Goal: Use online tool/utility: Utilize a website feature to perform a specific function

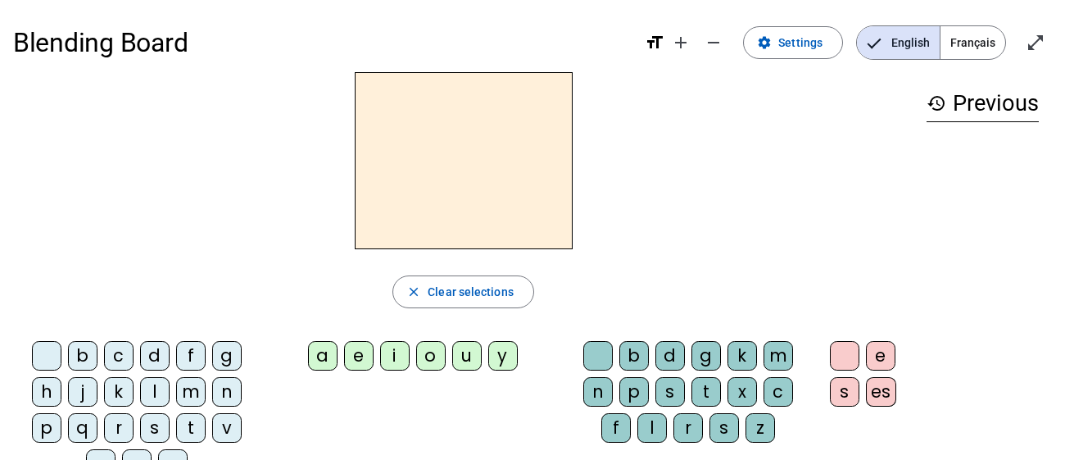
click at [974, 39] on span "Français" at bounding box center [973, 42] width 65 height 33
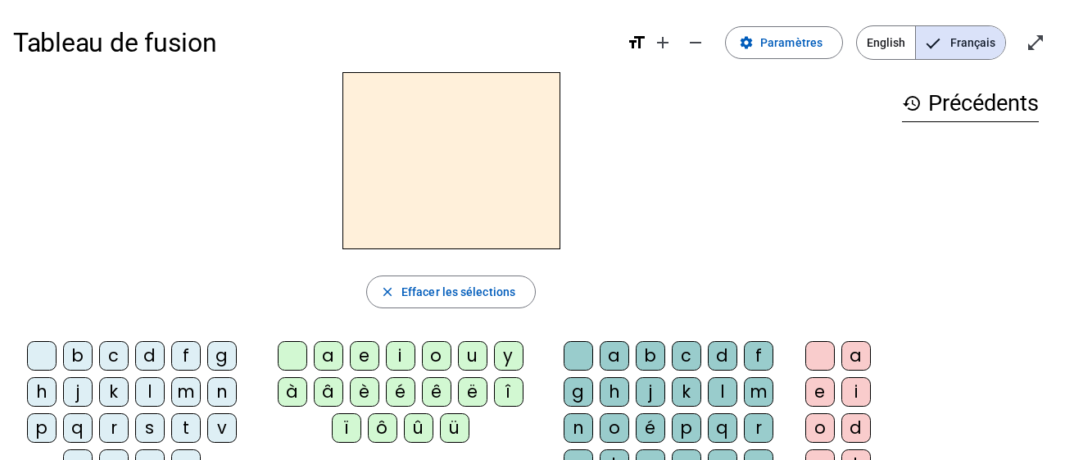
click at [755, 388] on div "m" at bounding box center [758, 391] width 29 height 29
click at [331, 350] on div "a" at bounding box center [328, 355] width 29 height 29
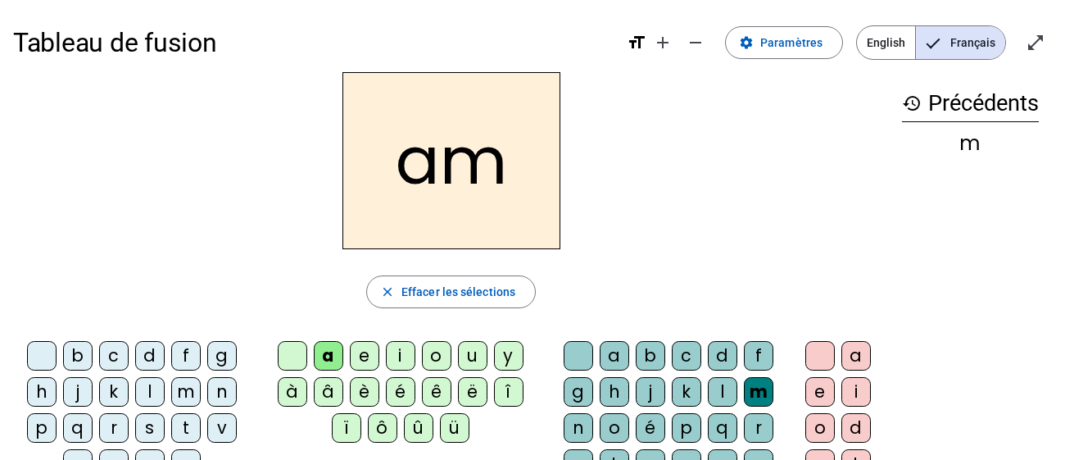
click at [331, 350] on div "a" at bounding box center [328, 355] width 29 height 29
click at [461, 288] on span "Effacer les sélections" at bounding box center [458, 292] width 114 height 20
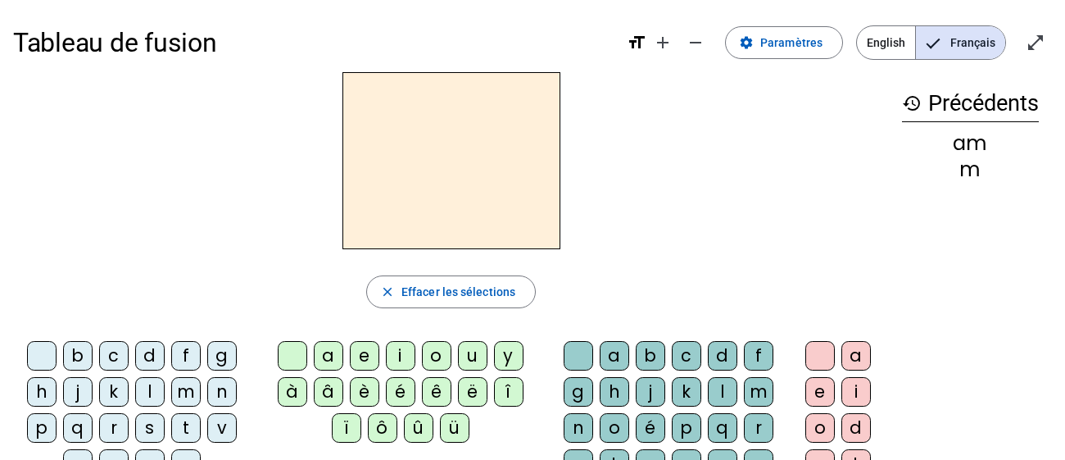
click at [750, 389] on div "m" at bounding box center [758, 391] width 29 height 29
click at [324, 362] on div "a" at bounding box center [328, 355] width 29 height 29
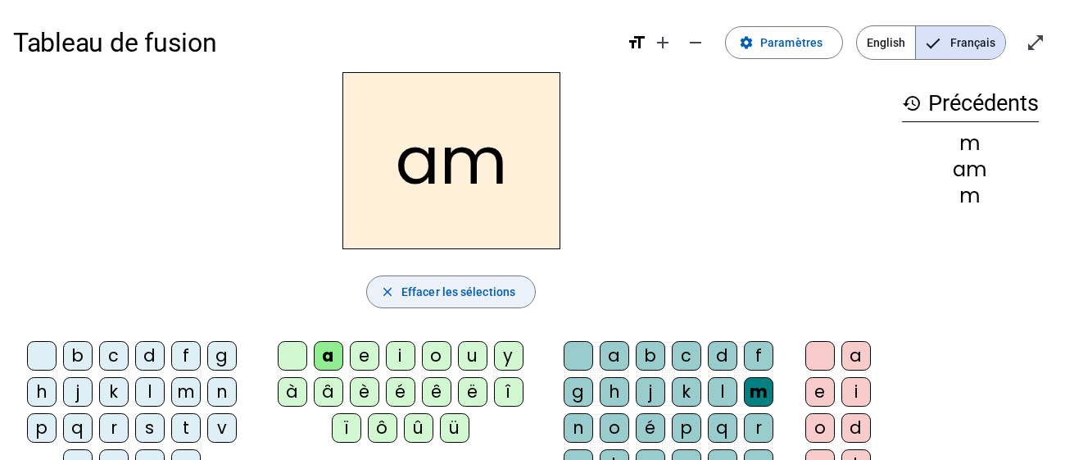
click at [501, 286] on span "Effacer les sélections" at bounding box center [458, 292] width 114 height 20
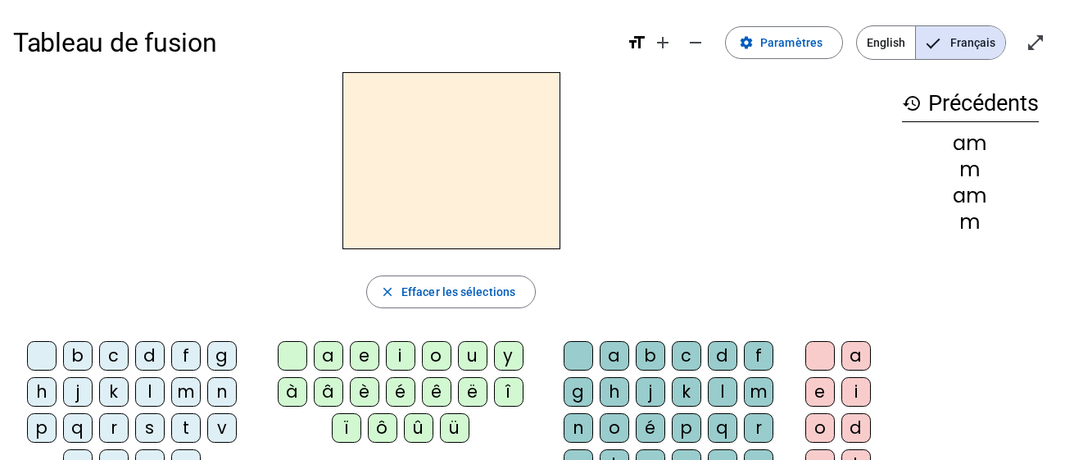
click at [179, 394] on div "m" at bounding box center [185, 391] width 29 height 29
click at [341, 342] on letter-bubble "a" at bounding box center [332, 359] width 36 height 36
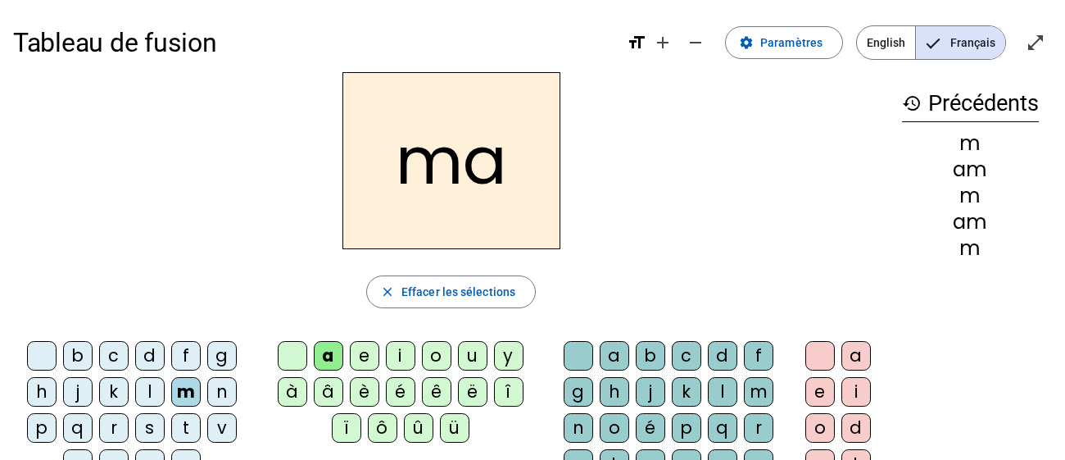
click at [154, 388] on div "l" at bounding box center [149, 391] width 29 height 29
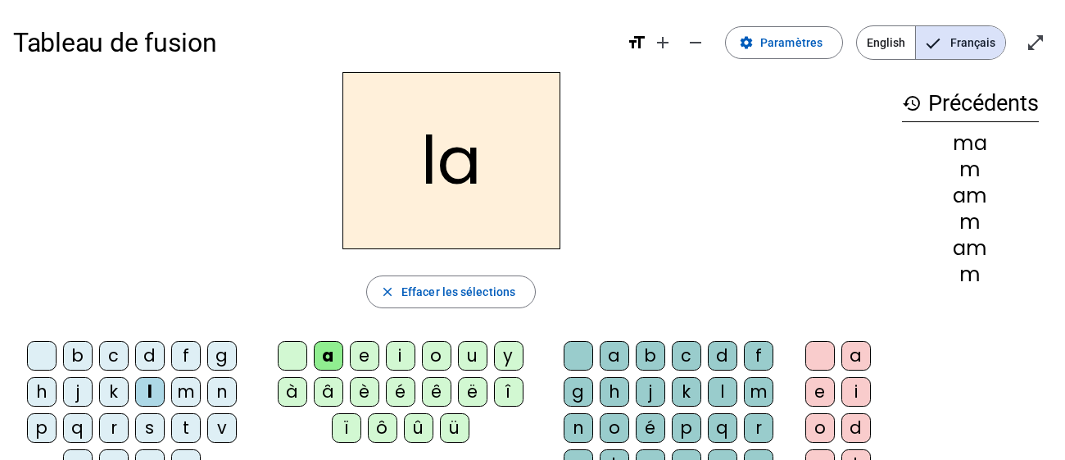
click at [355, 350] on div "e" at bounding box center [364, 355] width 29 height 29
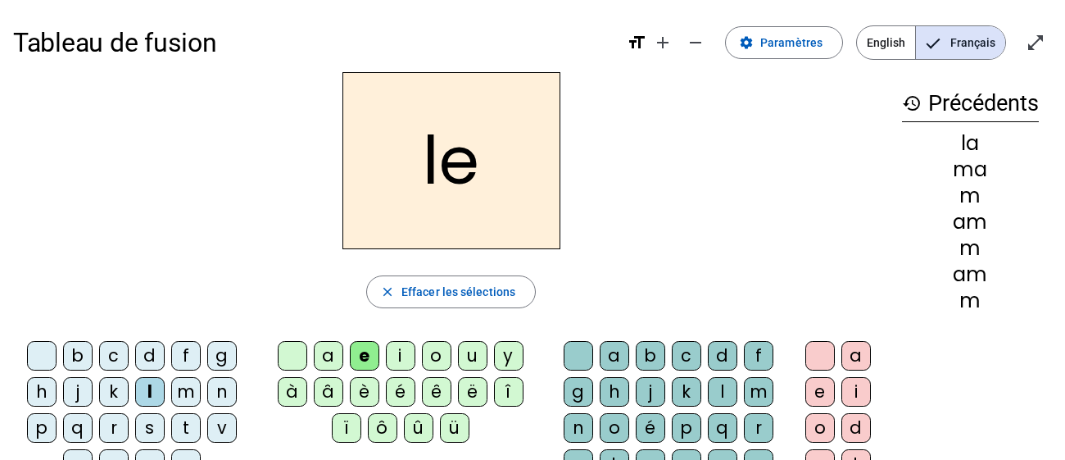
click at [139, 361] on div "d" at bounding box center [149, 355] width 29 height 29
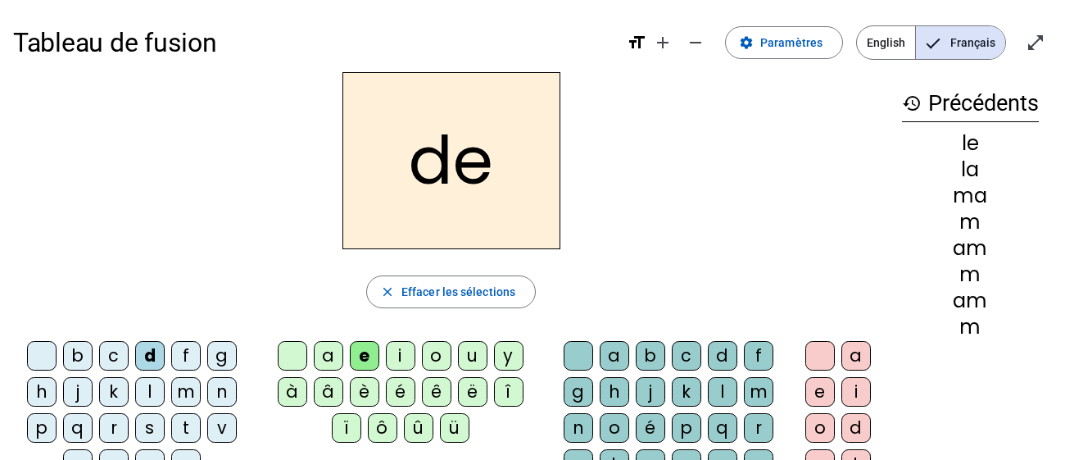
click at [469, 342] on div "u" at bounding box center [472, 355] width 29 height 29
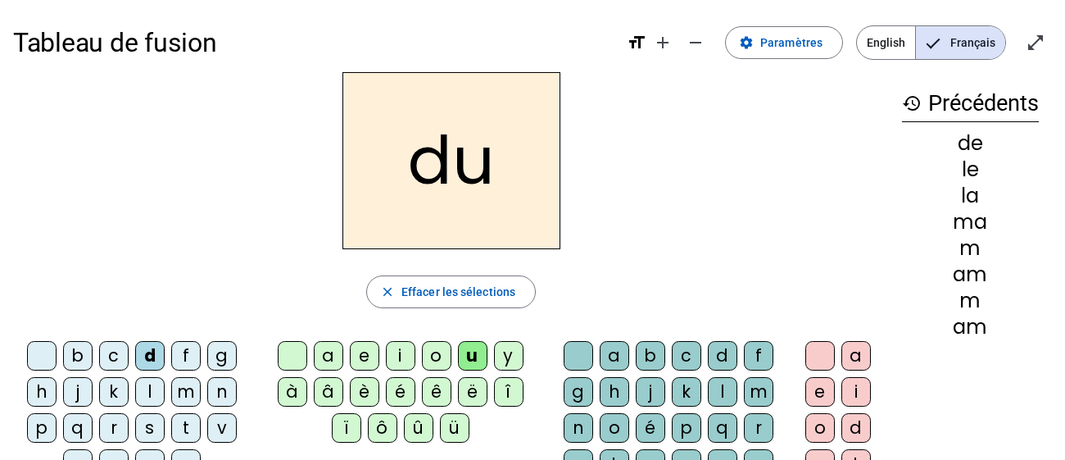
click at [174, 427] on div "t" at bounding box center [185, 427] width 29 height 29
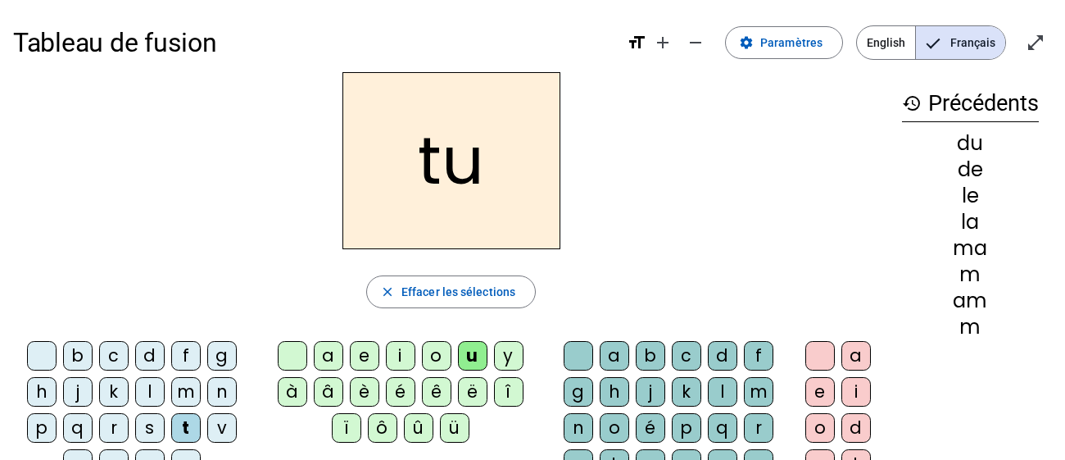
click at [332, 350] on div "a" at bounding box center [328, 355] width 29 height 29
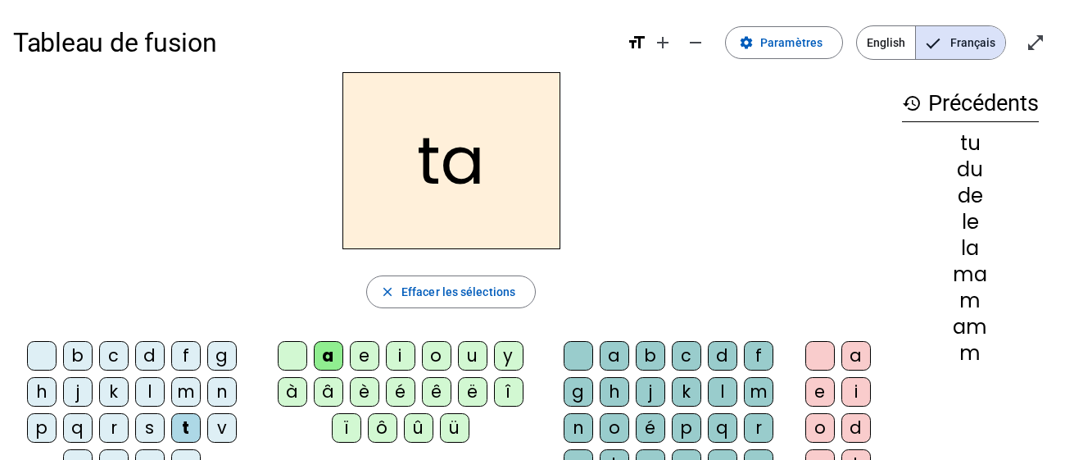
click at [358, 350] on div "e" at bounding box center [364, 355] width 29 height 29
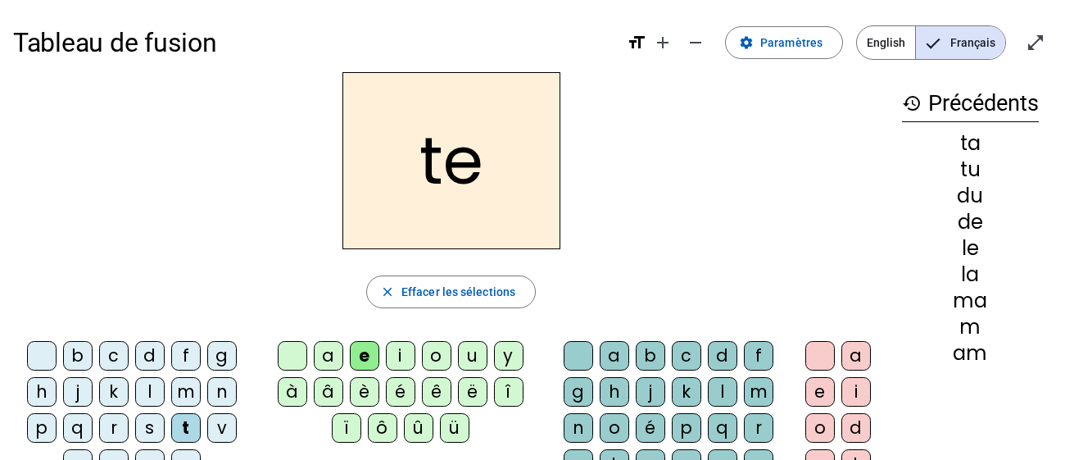
click at [183, 393] on div "m" at bounding box center [185, 391] width 29 height 29
